Goal: Download file/media

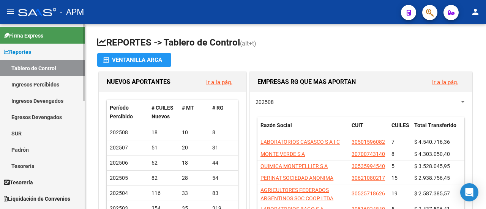
click at [36, 85] on link "Ingresos Percibidos" at bounding box center [42, 84] width 85 height 16
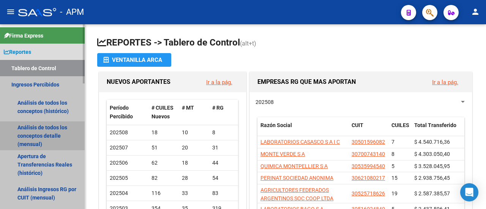
click at [33, 138] on link "Análisis de todos los conceptos detalle (mensual)" at bounding box center [42, 136] width 85 height 29
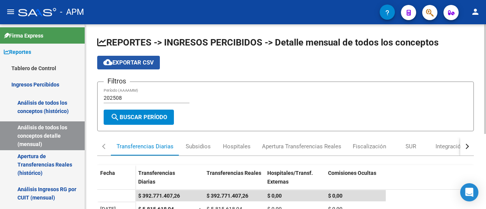
click at [126, 58] on button "cloud_download Exportar CSV" at bounding box center [128, 63] width 63 height 14
click at [136, 98] on input "202508" at bounding box center [147, 98] width 86 height 6
click at [128, 60] on span "cloud_download Exportar CSV" at bounding box center [128, 62] width 51 height 7
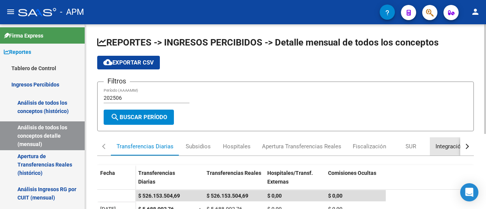
click at [447, 149] on div "Integración" at bounding box center [450, 146] width 28 height 8
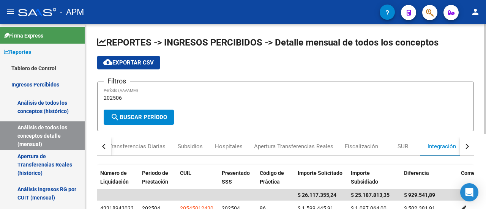
click at [125, 97] on input "202506" at bounding box center [147, 98] width 86 height 6
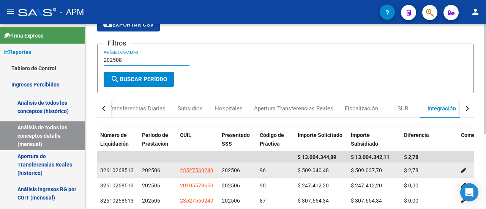
scroll to position [76, 0]
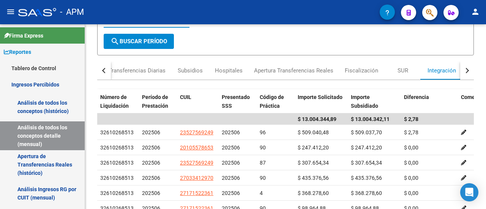
type input "202508"
